Goal: Transaction & Acquisition: Book appointment/travel/reservation

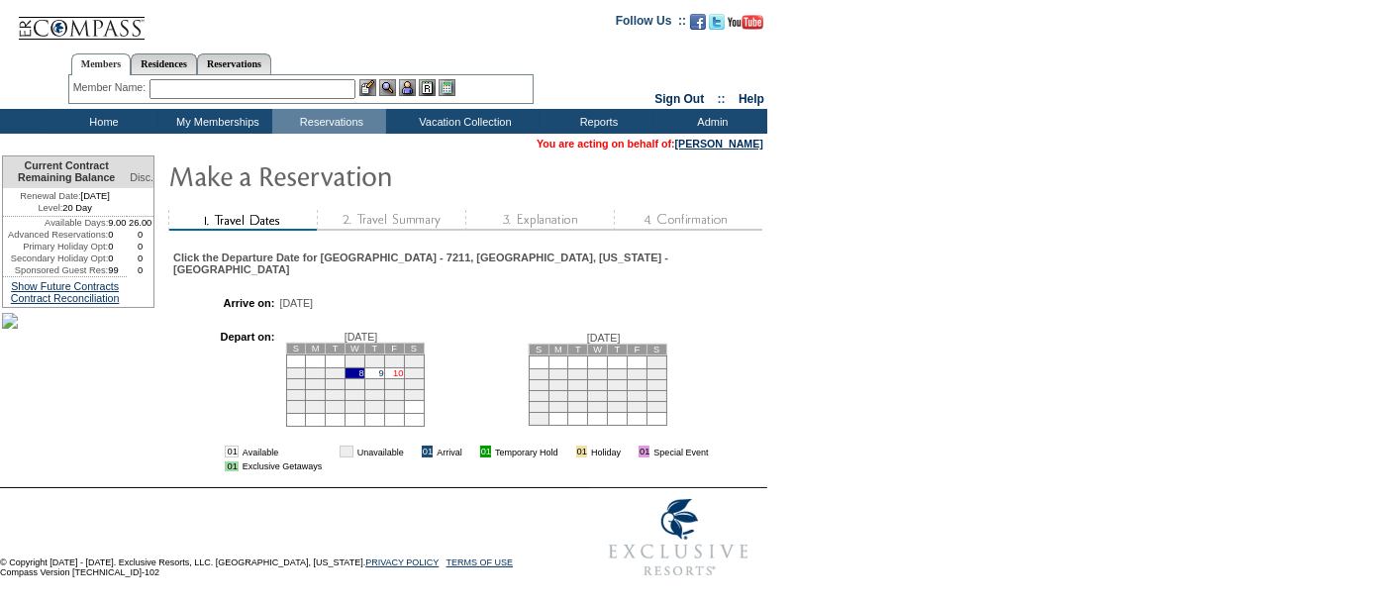
click at [403, 378] on link "10" at bounding box center [398, 373] width 10 height 10
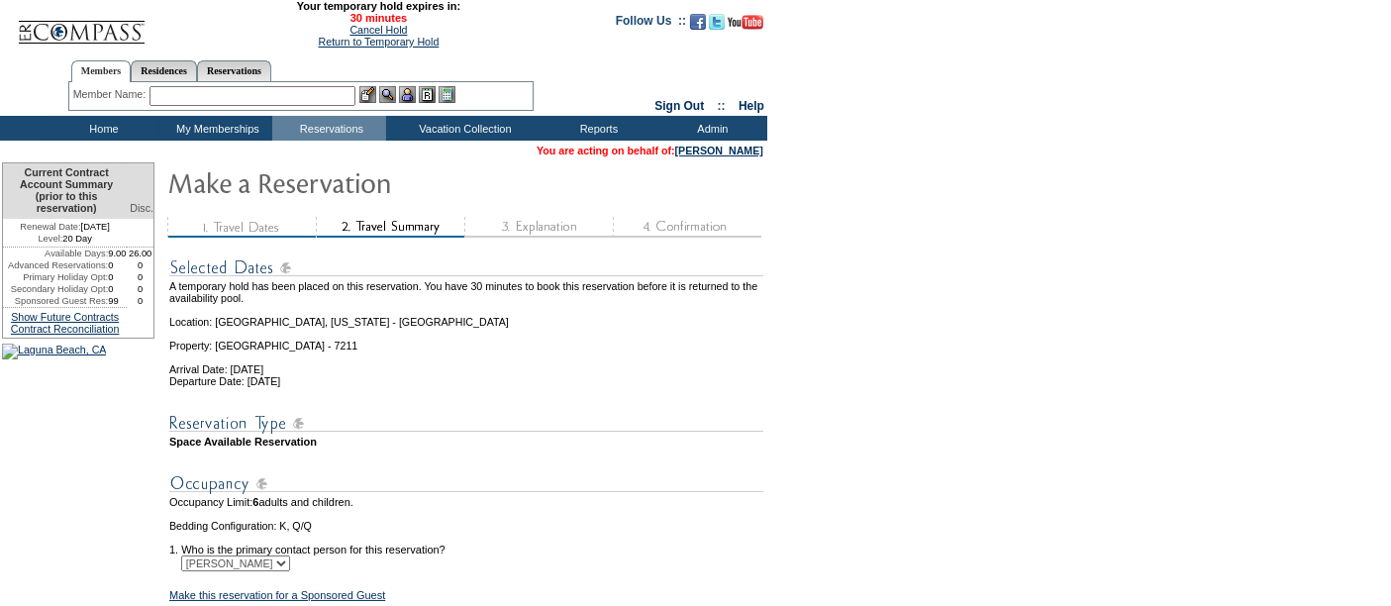
scroll to position [288, 0]
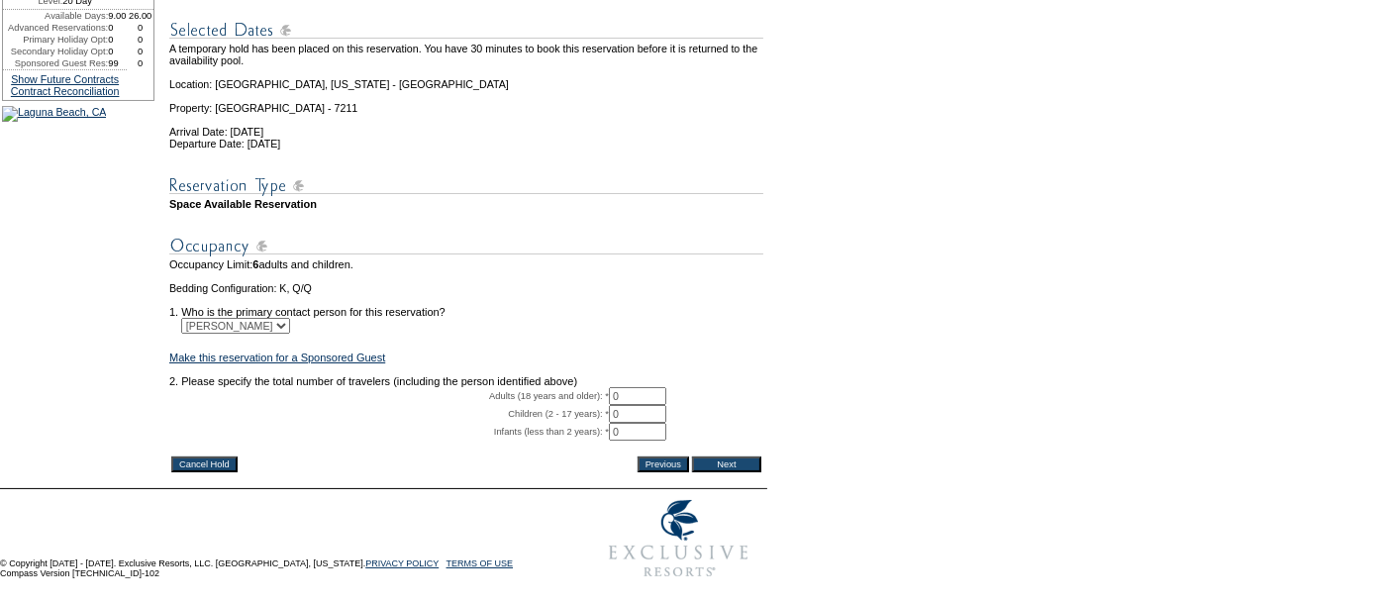
click at [628, 387] on input "0" at bounding box center [637, 396] width 57 height 18
type input "1"
click at [730, 456] on input "Next" at bounding box center [726, 464] width 69 height 16
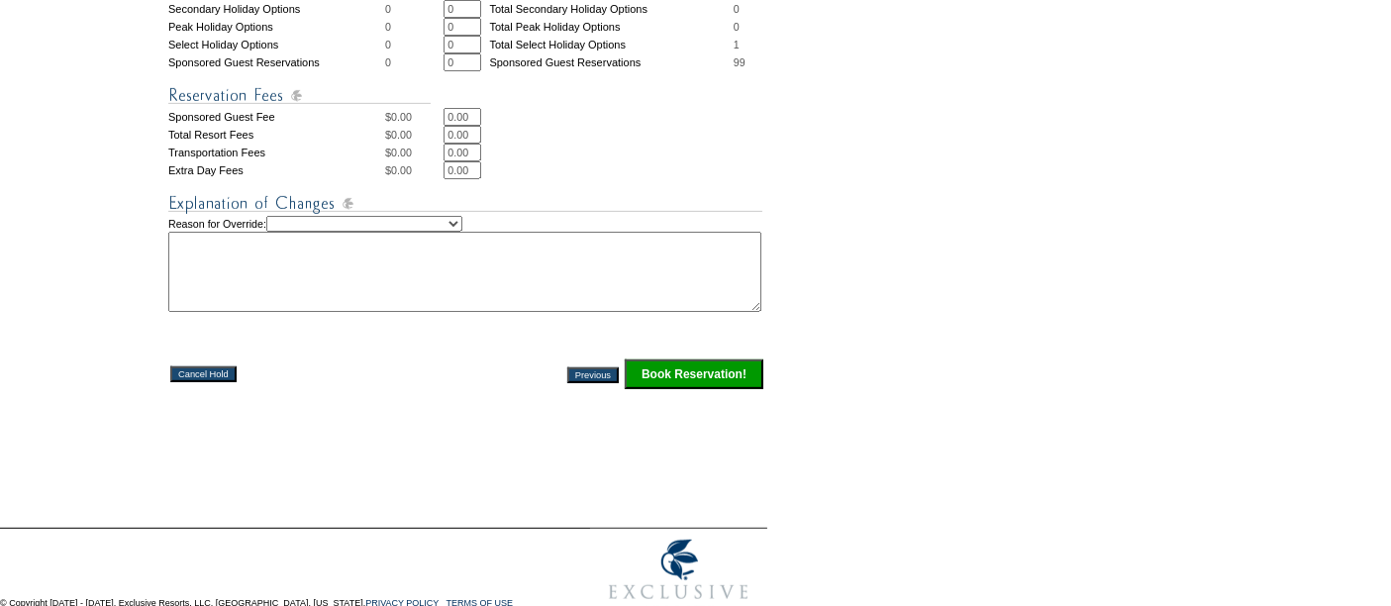
scroll to position [915, 0]
click at [657, 380] on input "Book Reservation!" at bounding box center [694, 373] width 139 height 30
